Goal: Task Accomplishment & Management: Manage account settings

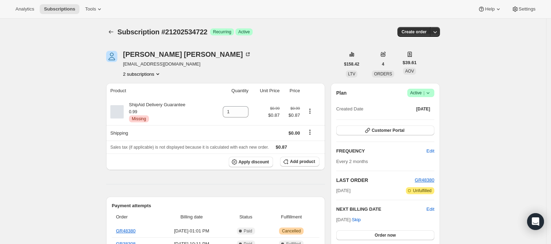
click at [147, 73] on button "2 subscriptions" at bounding box center [142, 74] width 38 height 7
click at [144, 97] on span "21202567490" at bounding box center [134, 99] width 28 height 5
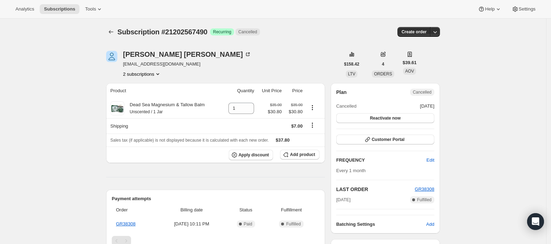
click at [150, 73] on button "2 subscriptions" at bounding box center [142, 74] width 38 height 7
click at [155, 86] on span "21202534722" at bounding box center [144, 87] width 49 height 7
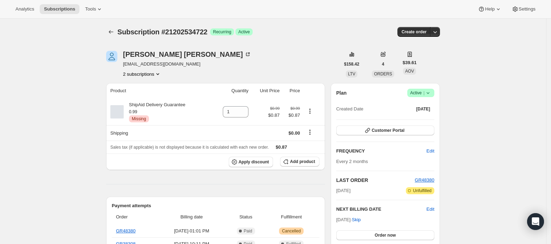
click at [428, 94] on icon at bounding box center [427, 93] width 7 height 7
click at [419, 119] on span "Cancel subscription" at bounding box center [423, 118] width 40 height 5
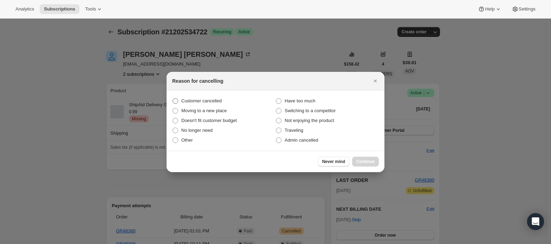
drag, startPoint x: 210, startPoint y: 98, endPoint x: 225, endPoint y: 102, distance: 15.3
click at [209, 98] on span "Customer cancelled" at bounding box center [201, 100] width 40 height 5
click at [195, 99] on span "Customer cancelled" at bounding box center [201, 100] width 40 height 5
click at [173, 99] on input "Customer cancelled" at bounding box center [172, 98] width 0 height 0
radio input "true"
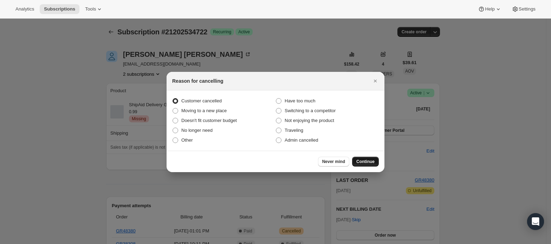
click at [360, 163] on span "Continue" at bounding box center [365, 162] width 18 height 6
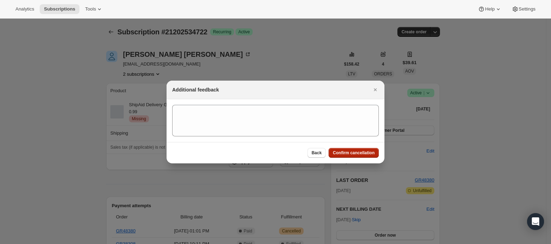
click at [364, 152] on span "Confirm cancellation" at bounding box center [353, 153] width 42 height 6
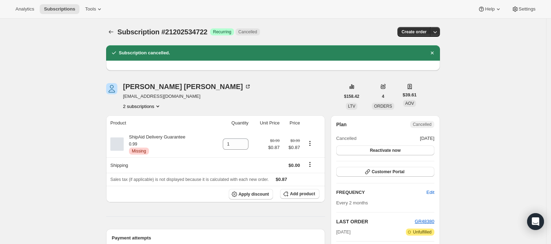
click at [150, 106] on button "2 subscriptions" at bounding box center [142, 106] width 38 height 7
click at [162, 131] on span "21202567490" at bounding box center [144, 131] width 49 height 7
